Goal: Task Accomplishment & Management: Use online tool/utility

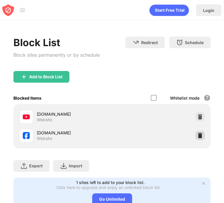
click at [197, 133] on img at bounding box center [200, 135] width 6 height 6
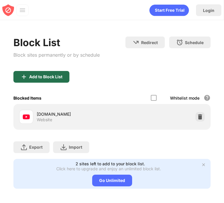
click at [50, 78] on div "Add to Block List" at bounding box center [45, 76] width 33 height 5
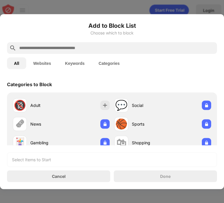
click at [102, 52] on div at bounding box center [112, 48] width 210 height 12
click at [105, 50] on input "text" at bounding box center [117, 47] width 196 height 7
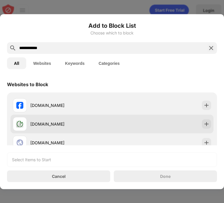
type input "**********"
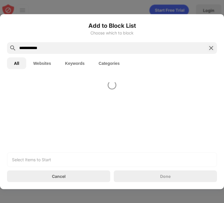
click at [123, 111] on div at bounding box center [112, 110] width 224 height 69
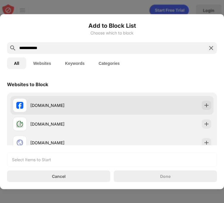
click at [124, 108] on div "[DOMAIN_NAME]" at bounding box center [111, 105] width 203 height 19
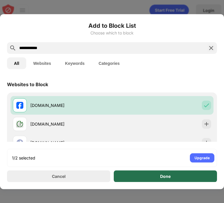
click at [164, 176] on div "Done" at bounding box center [165, 175] width 10 height 5
